Goal: Information Seeking & Learning: Stay updated

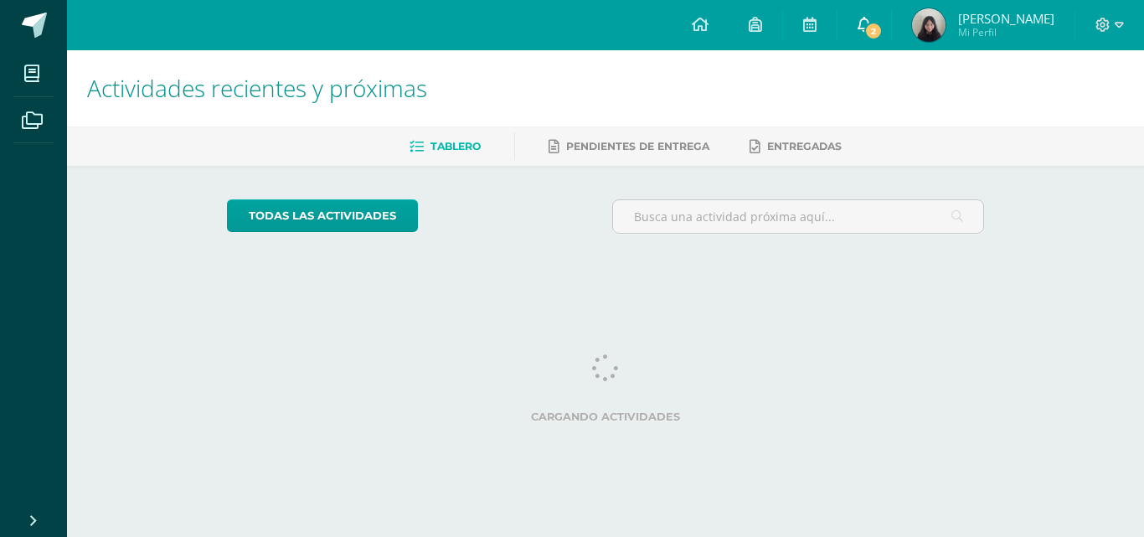
click at [882, 42] on link "2" at bounding box center [865, 25] width 54 height 50
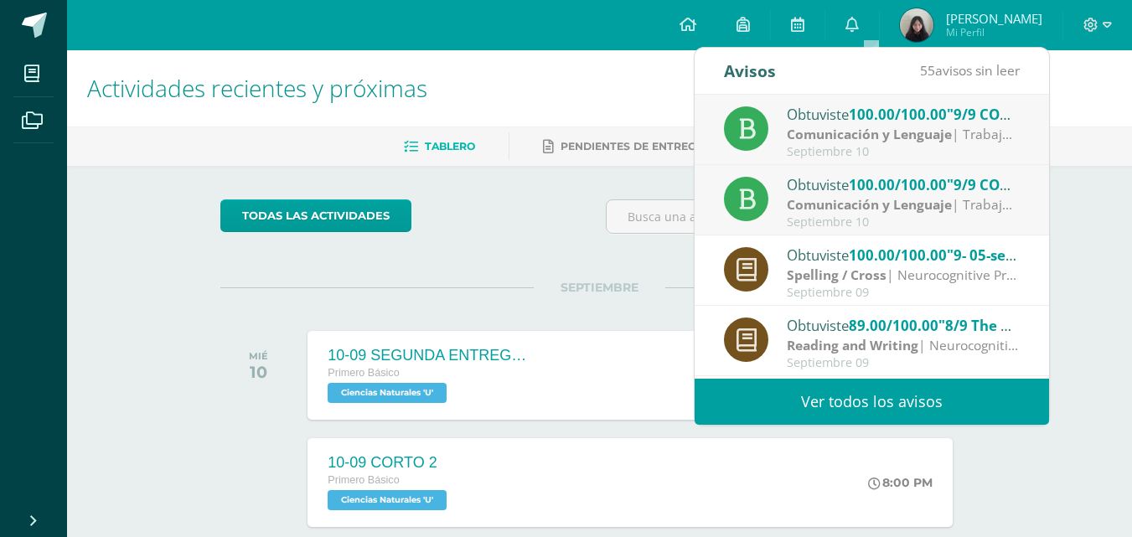
click at [803, 215] on div "Septiembre 10" at bounding box center [903, 222] width 233 height 14
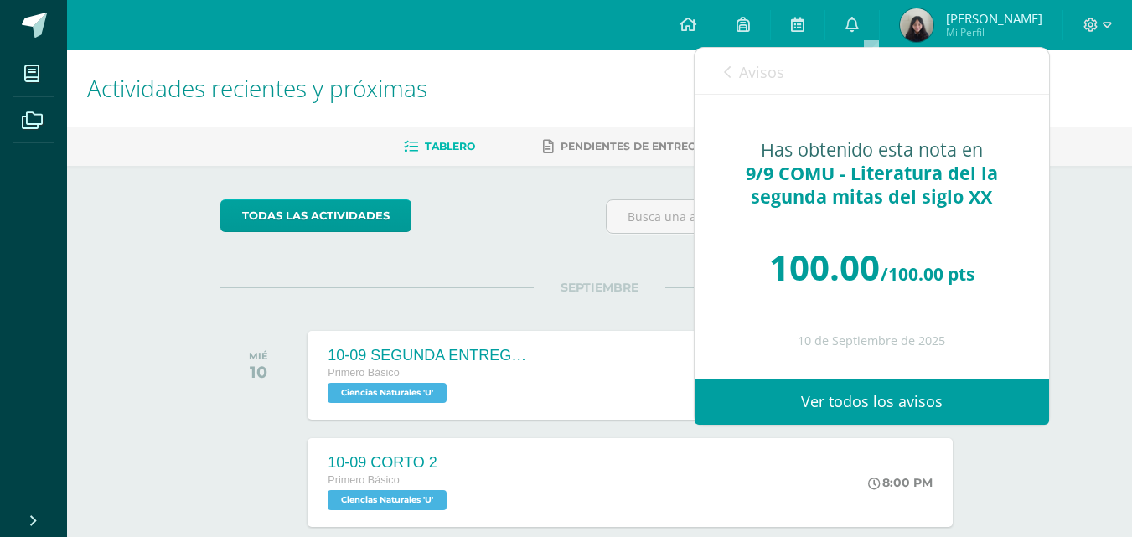
click at [748, 63] on span "Avisos" at bounding box center [761, 72] width 45 height 20
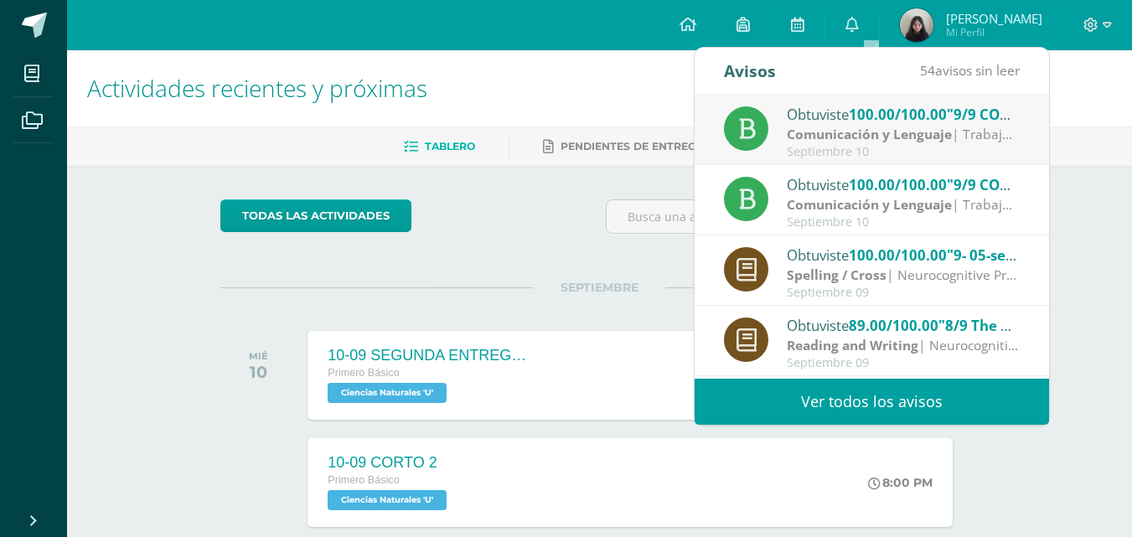
click at [836, 150] on div "Septiembre 10" at bounding box center [903, 152] width 233 height 14
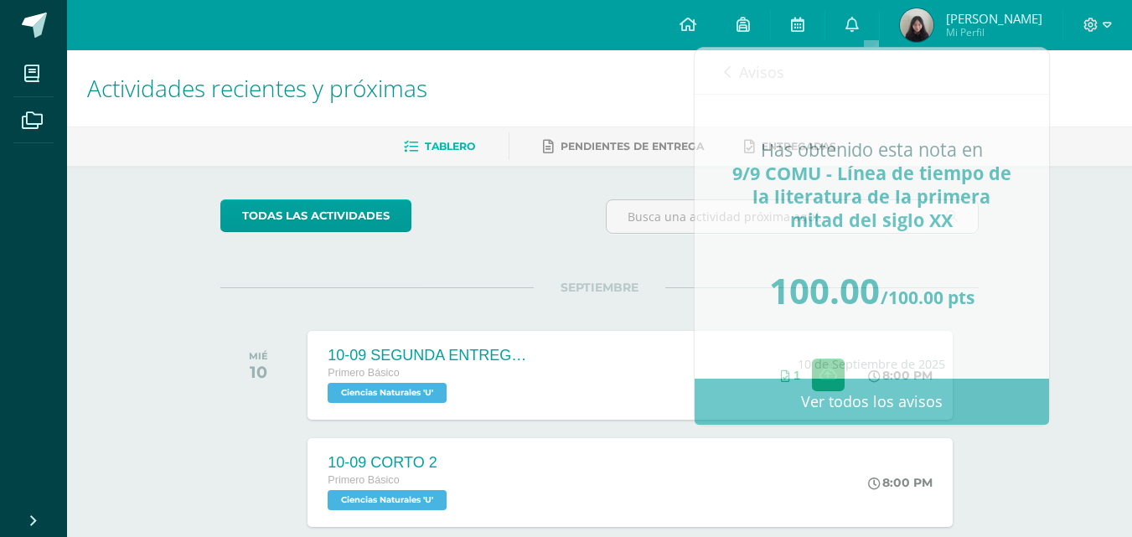
click at [1105, 128] on div "Tablero Pendientes de entrega Entregadas" at bounding box center [619, 145] width 1105 height 39
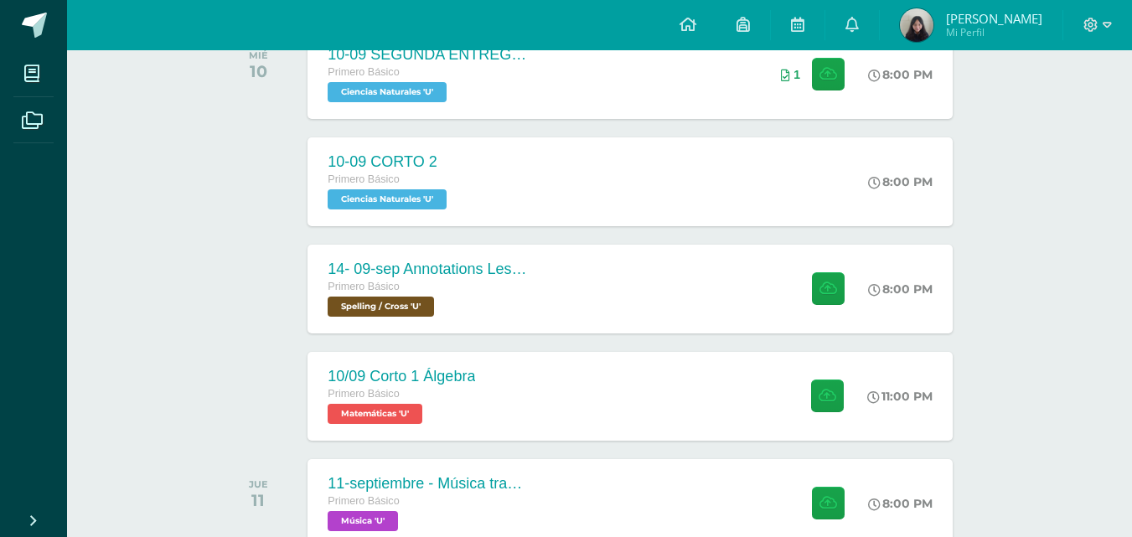
scroll to position [329, 0]
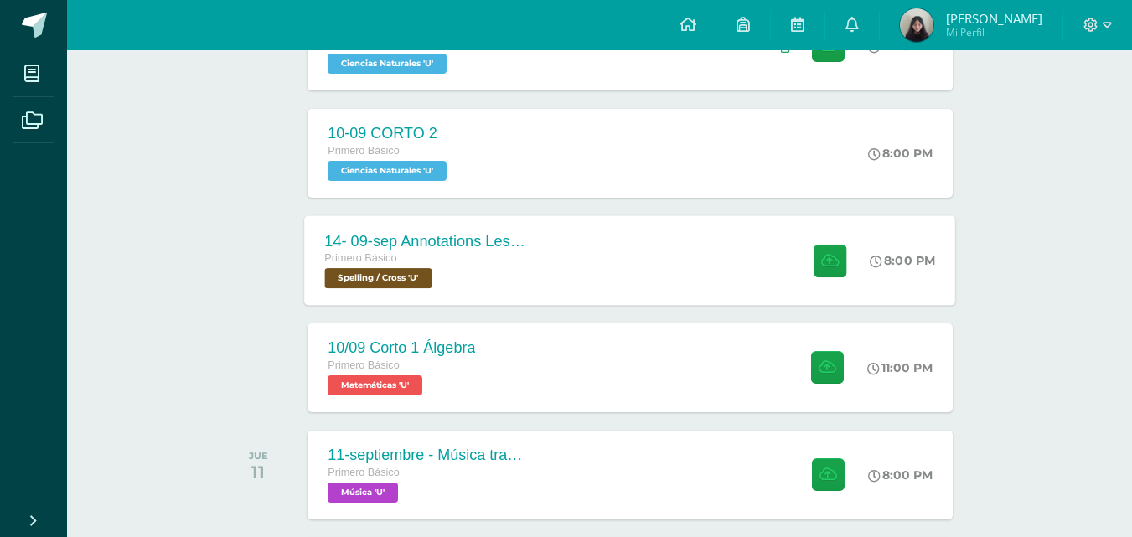
click at [524, 260] on div "Primero Básico" at bounding box center [426, 259] width 203 height 18
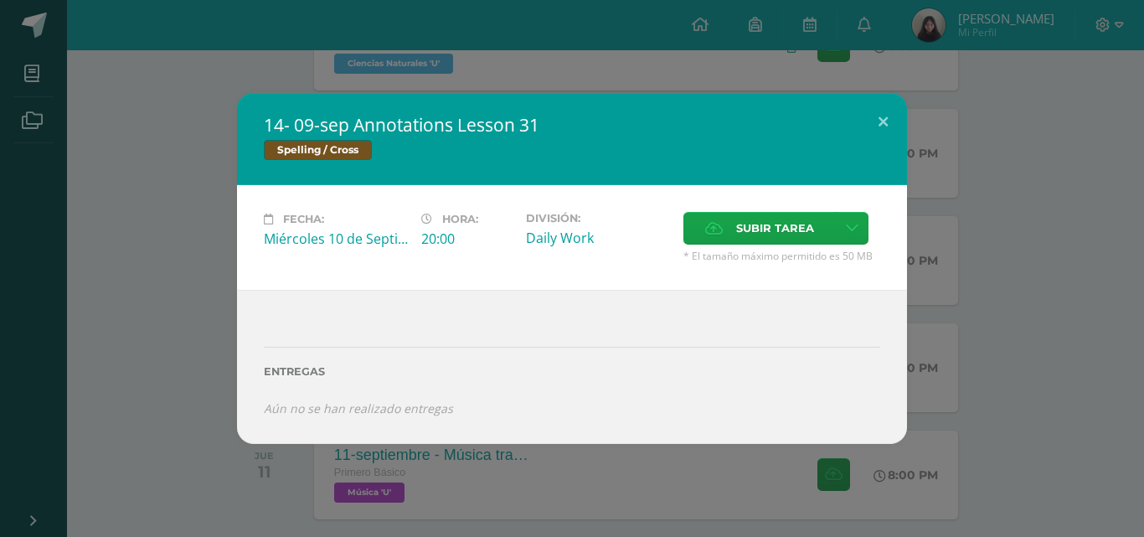
click at [1044, 165] on div "14- 09-sep Annotations Lesson 31 Spelling / Cross Fecha: [DATE] Hora: 20:00 Div…" at bounding box center [572, 268] width 1131 height 350
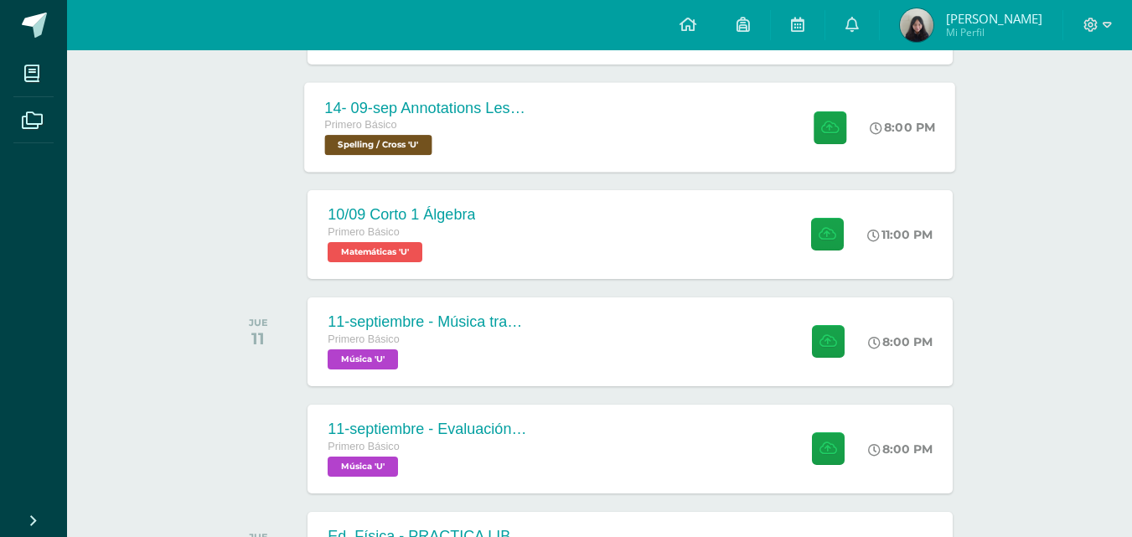
scroll to position [441, 0]
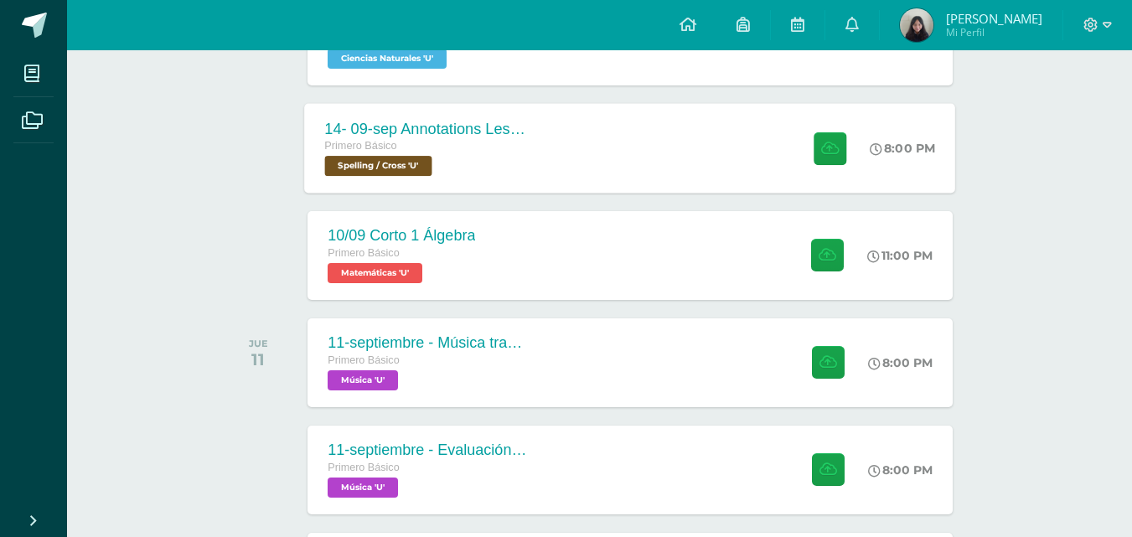
click at [531, 188] on div "14- 09-sep Annotations Lesson 31 Primero Básico Spelling / Cross 'U'" at bounding box center [427, 148] width 244 height 90
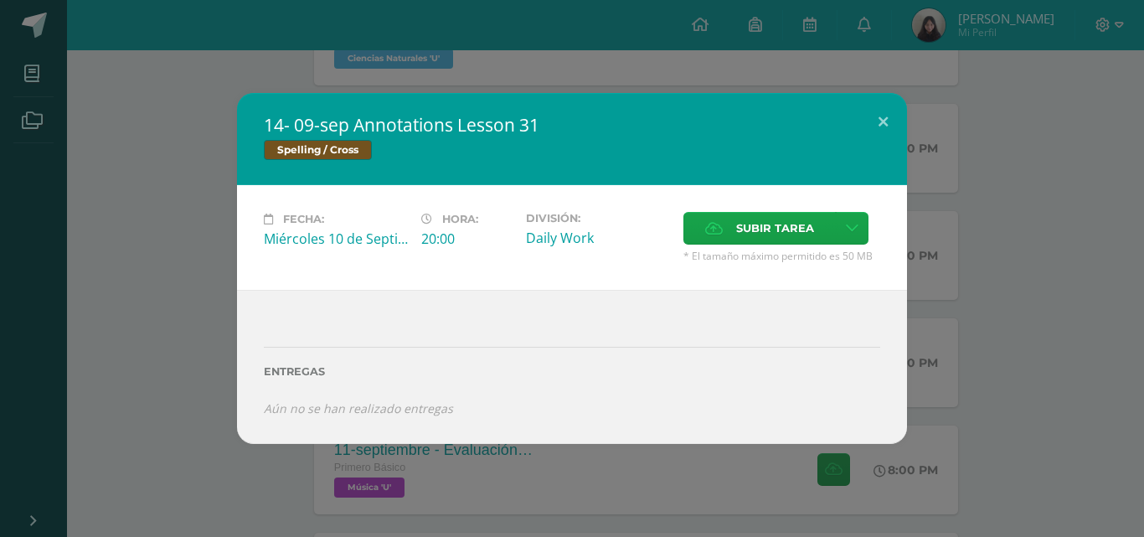
click at [110, 253] on div "14- 09-sep Annotations Lesson 31 Spelling / Cross Fecha: [DATE] Hora: 20:00 Div…" at bounding box center [572, 268] width 1131 height 350
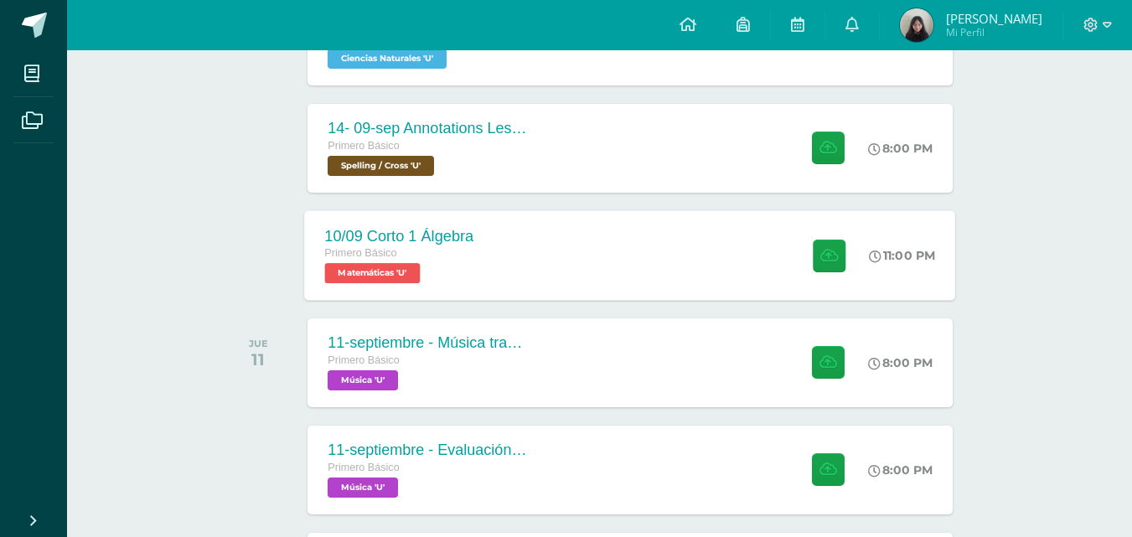
click at [360, 230] on div "10/09 Corto 1 Álgebra" at bounding box center [399, 236] width 149 height 18
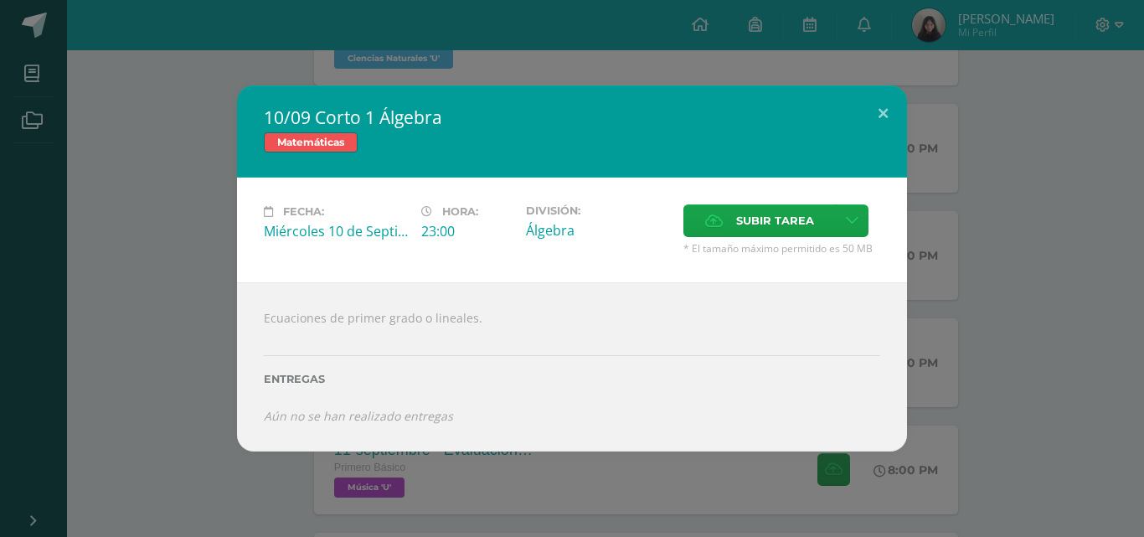
click at [154, 211] on div "10/09 Corto 1 Álgebra Matemáticas Fecha: [DATE] Hora: 23:00 División: Subir tar…" at bounding box center [572, 268] width 1131 height 366
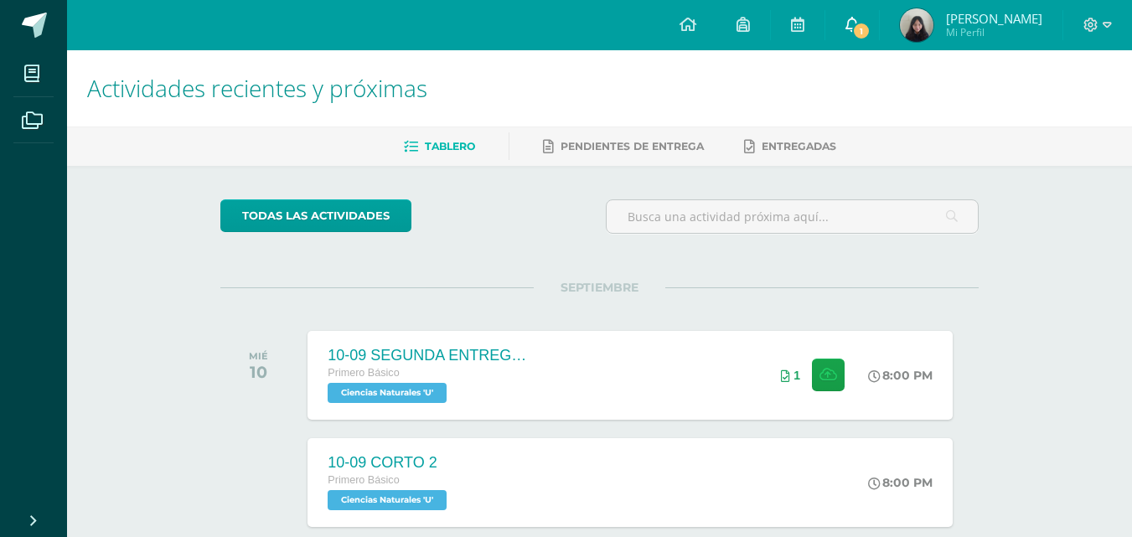
click at [879, 23] on link "1" at bounding box center [852, 25] width 54 height 50
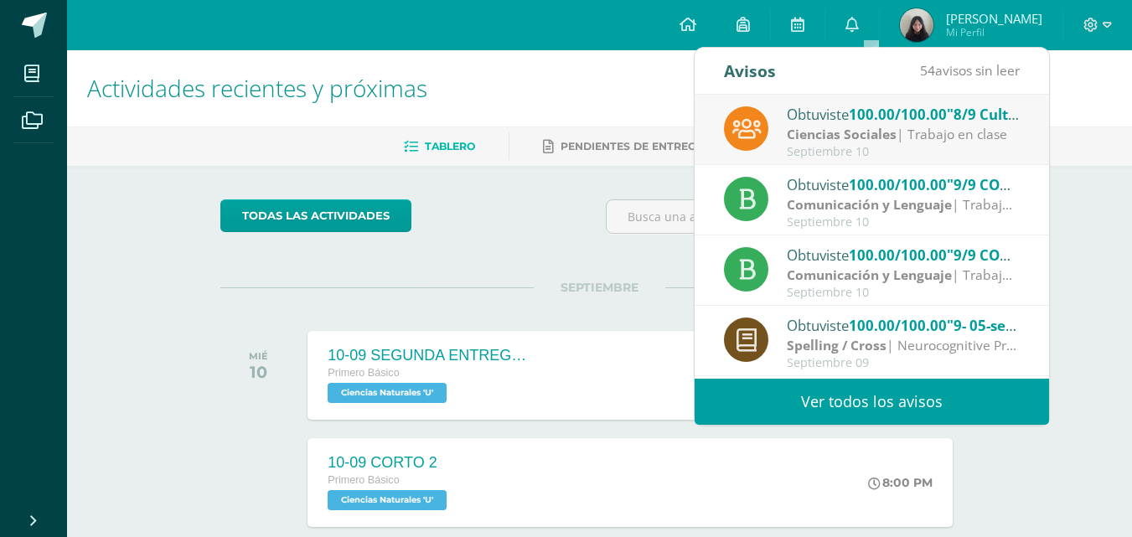
click at [966, 122] on span ""8/9 Cultura de Paz"" at bounding box center [1017, 114] width 141 height 19
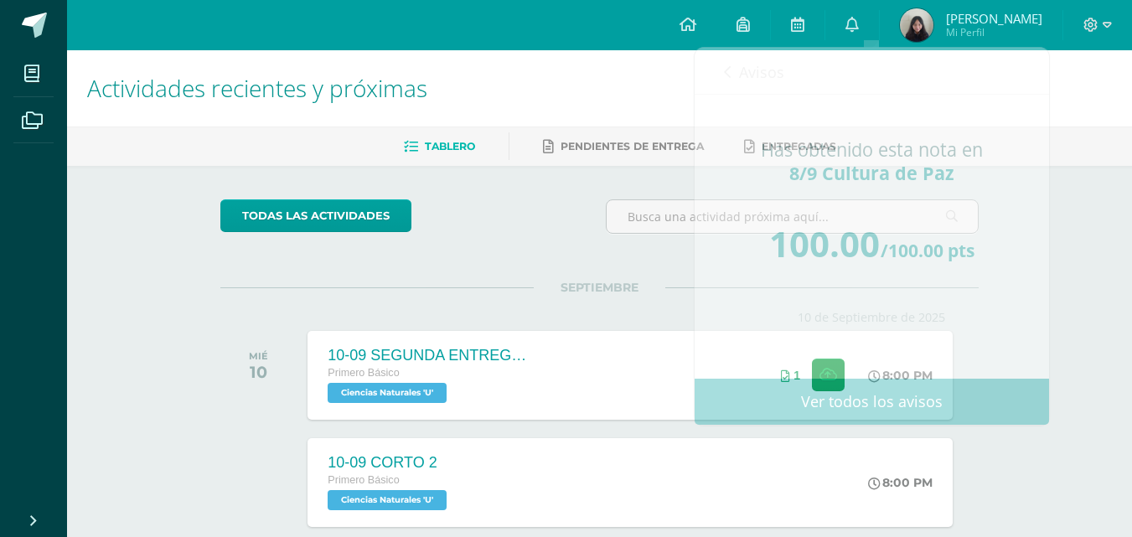
click at [1086, 118] on h1 "Actividades recientes y próximas" at bounding box center [599, 88] width 1024 height 76
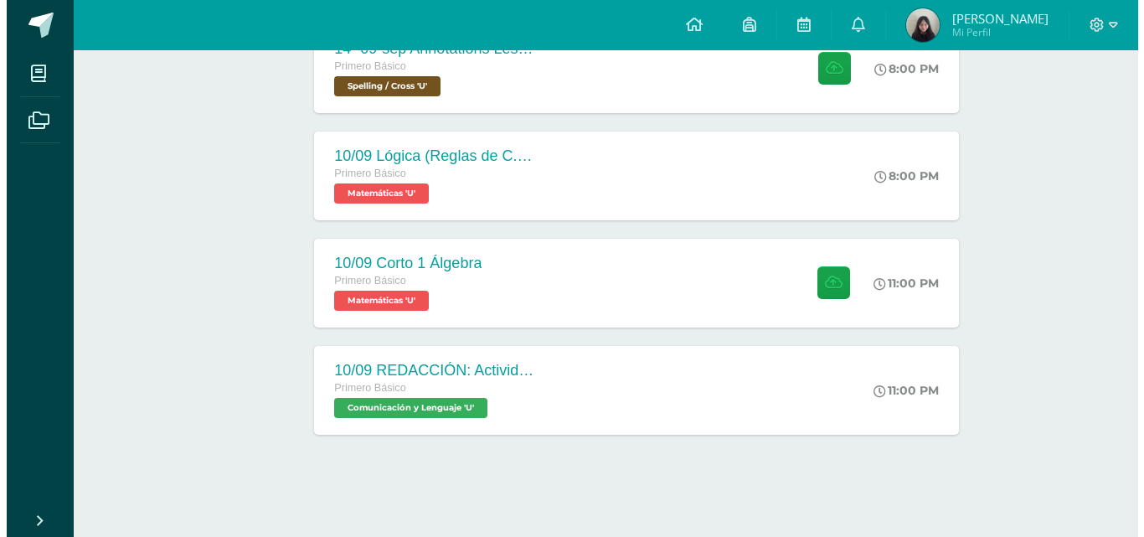
scroll to position [524, 0]
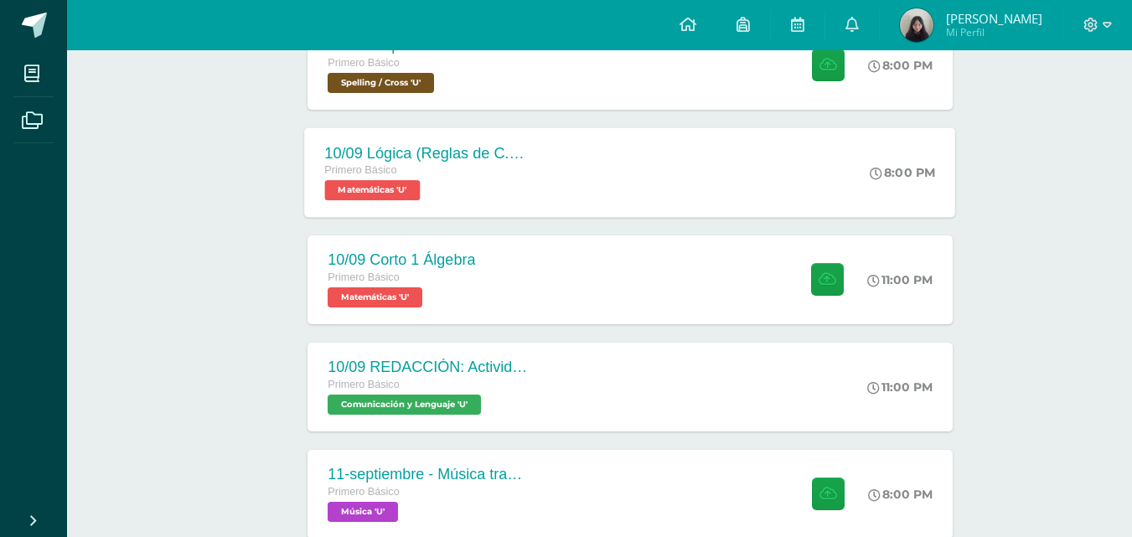
click at [565, 167] on div "10/09 Lógica (Reglas de C. Lógicos) Primero Básico Matemáticas 'U' 8:00 PM 10/0…" at bounding box center [630, 172] width 651 height 90
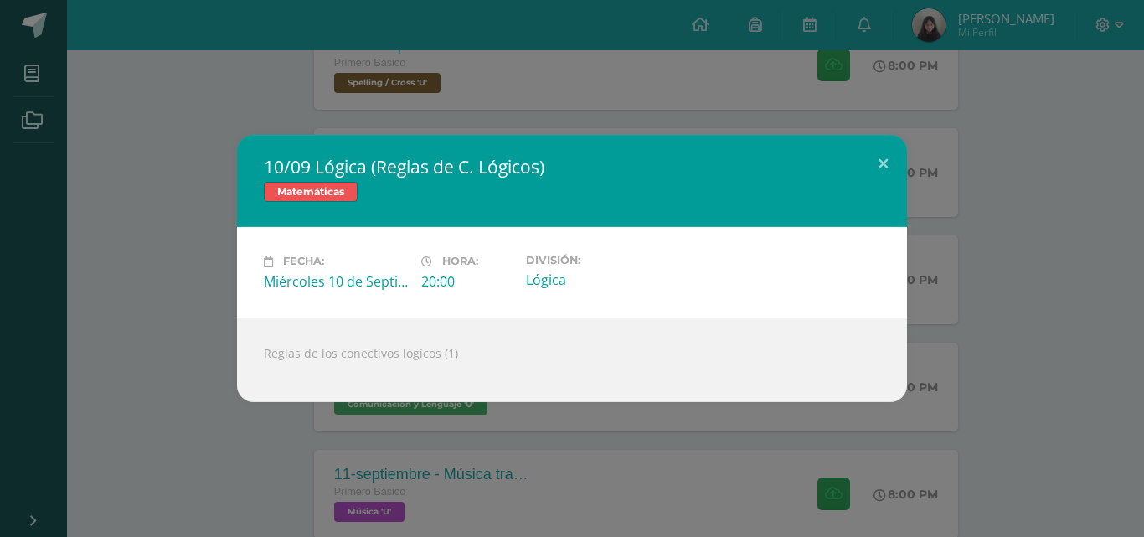
click at [1040, 268] on div "10/09 Lógica (Reglas de C. Lógicos) Matemáticas Fecha: Miércoles 10 de Septiemb…" at bounding box center [572, 268] width 1131 height 266
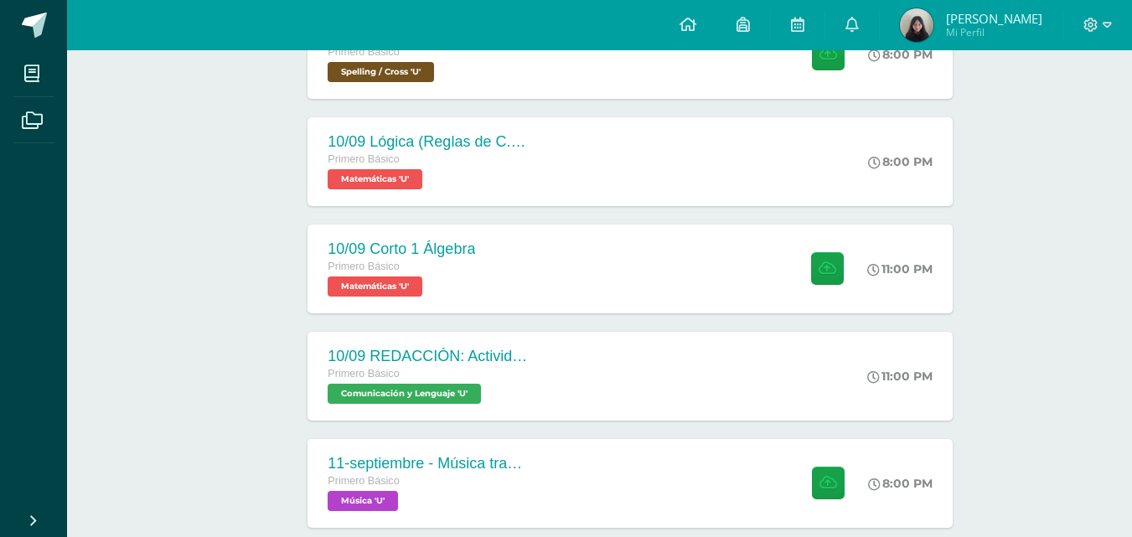
scroll to position [0, 0]
